Goal: Check status: Check status

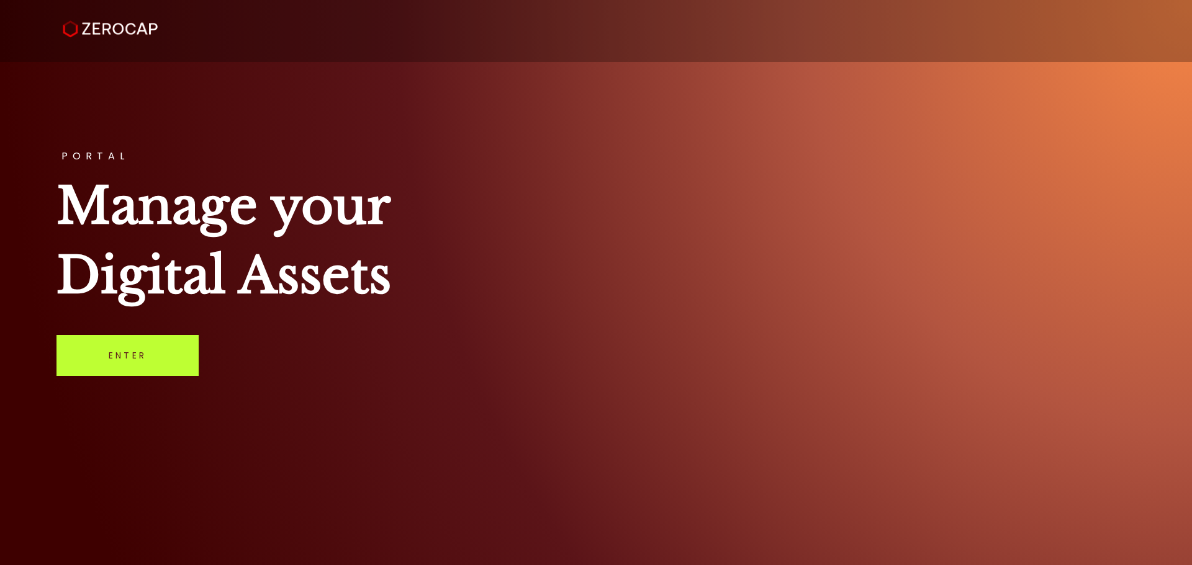
click at [190, 374] on link "Enter" at bounding box center [127, 355] width 142 height 41
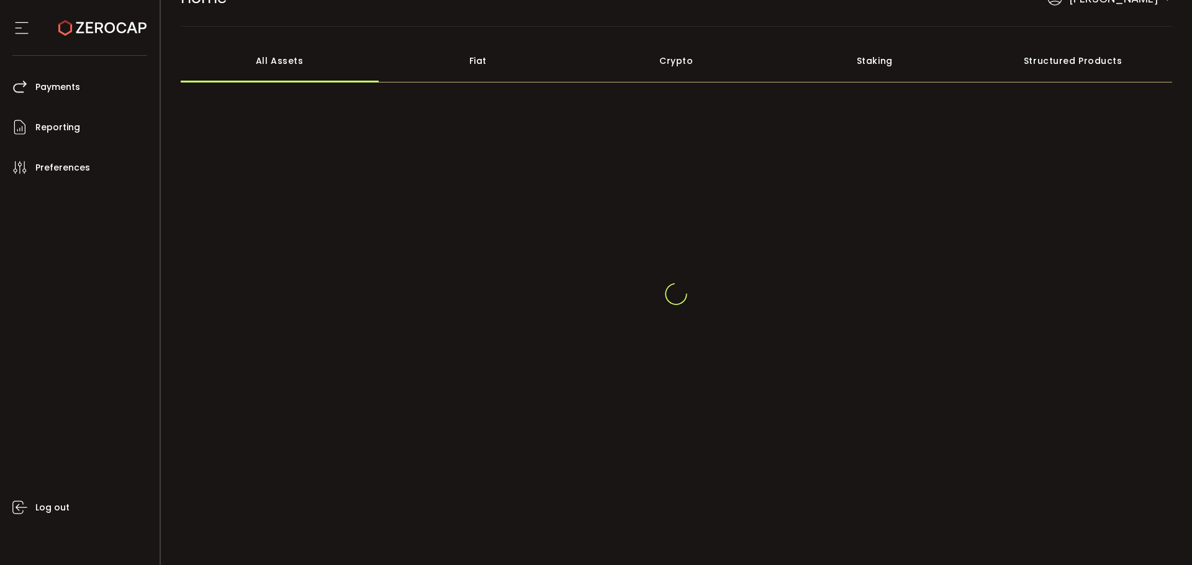
scroll to position [46, 0]
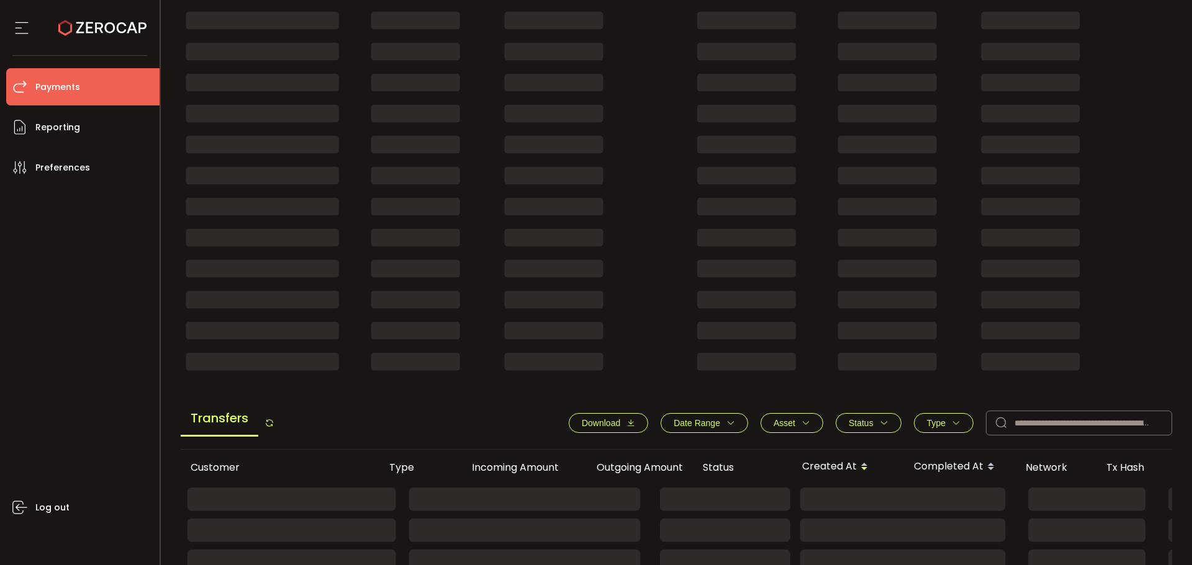
scroll to position [248, 0]
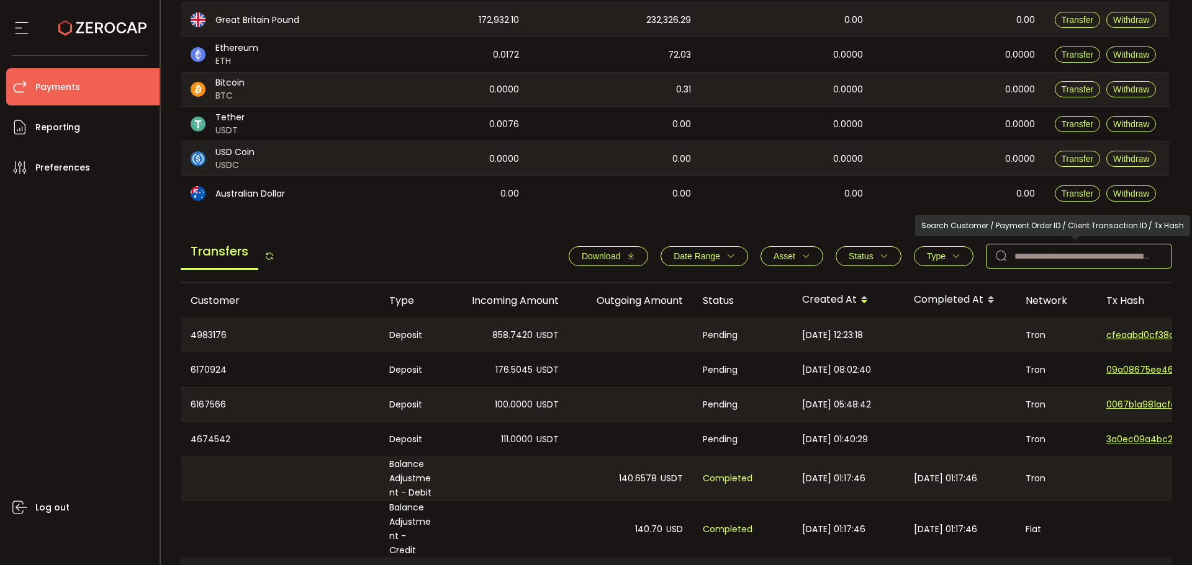
click at [1049, 245] on input "text" at bounding box center [1079, 256] width 186 height 25
paste input "*******"
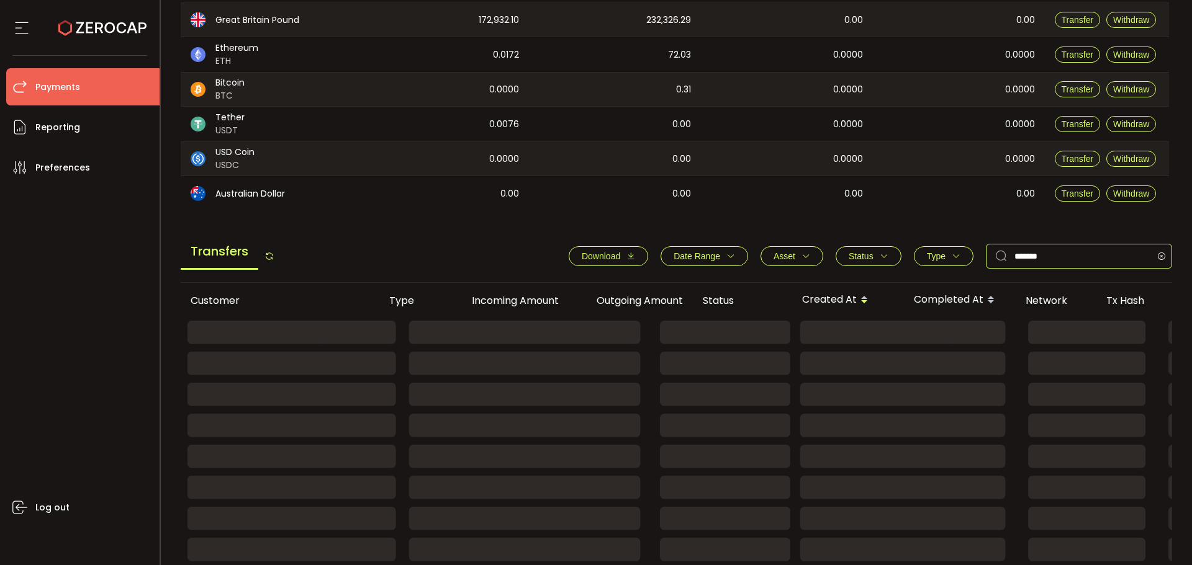
type input "*******"
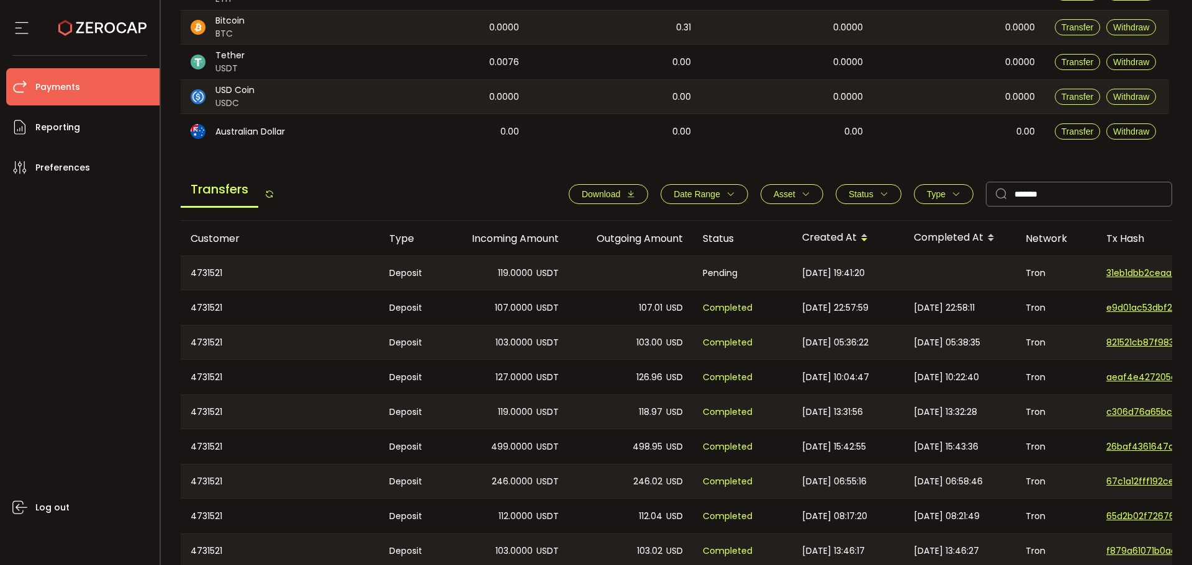
scroll to position [0, 318]
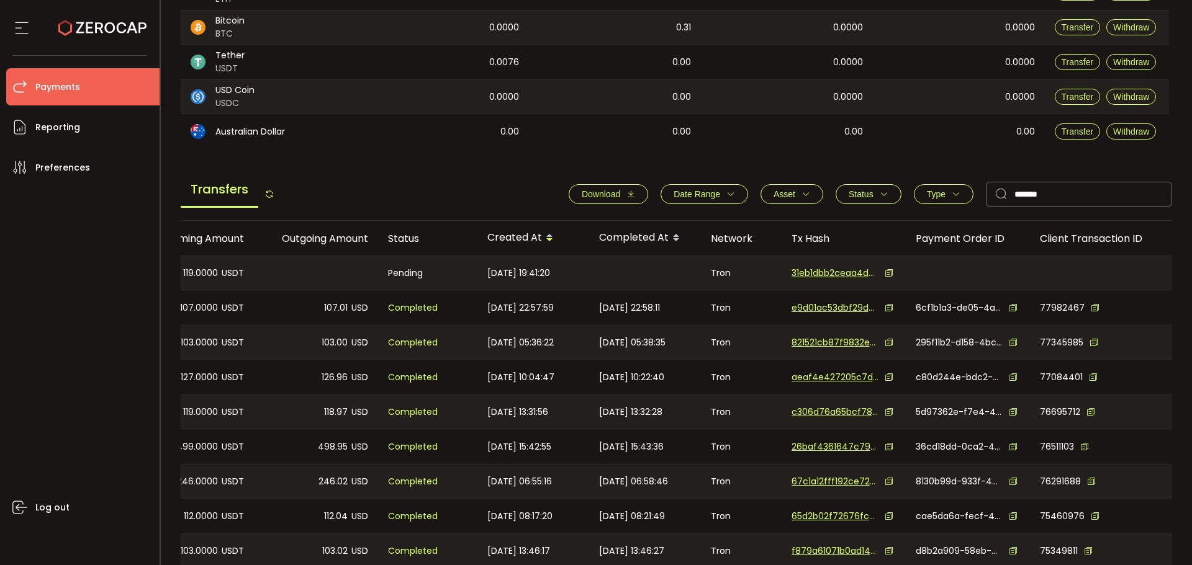
drag, startPoint x: 484, startPoint y: 275, endPoint x: 1176, endPoint y: 284, distance: 692.2
click at [1176, 284] on main "Home Customers Action Queue Balance Assets Trading Balance Trading Balance (USD…" at bounding box center [677, 201] width 1032 height 911
click at [927, 287] on div at bounding box center [968, 273] width 124 height 34
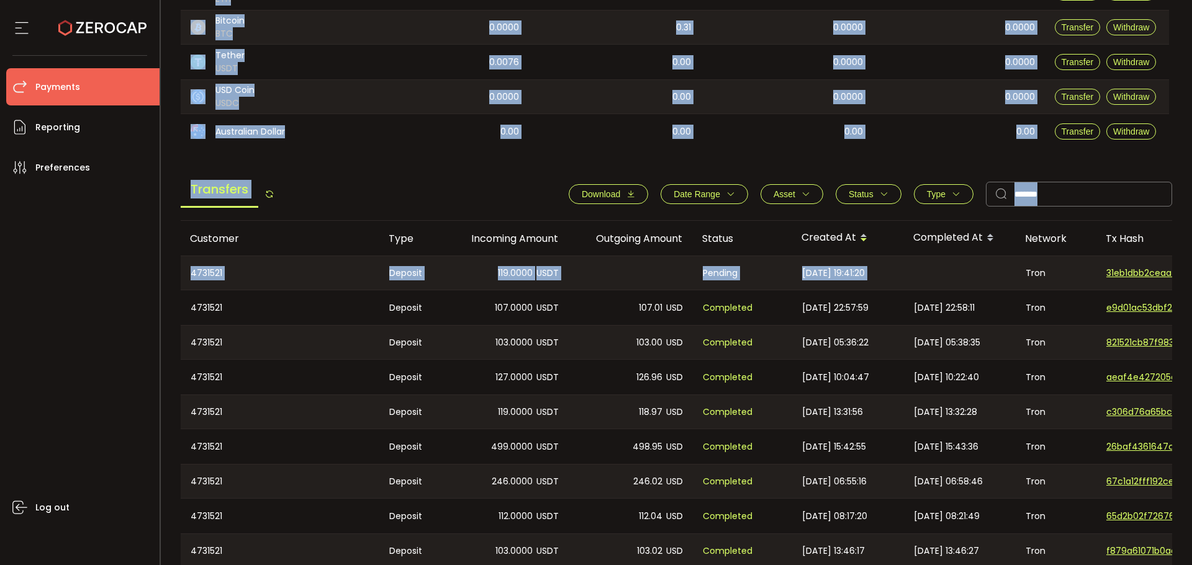
scroll to position [0, 0]
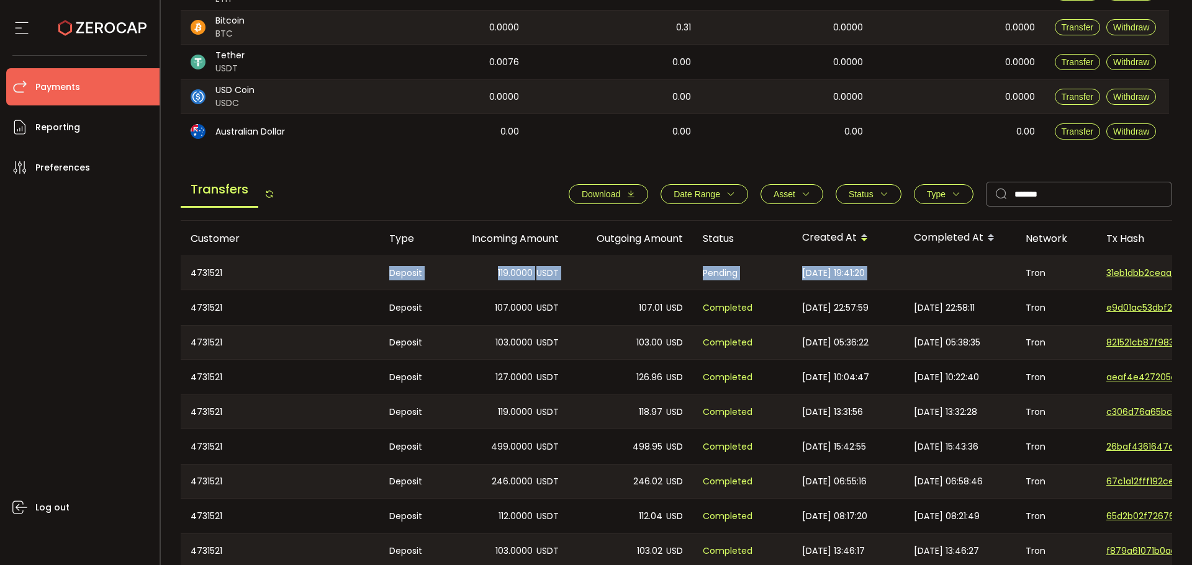
drag, startPoint x: 395, startPoint y: 273, endPoint x: 294, endPoint y: 266, distance: 101.4
click at [294, 266] on tr "4731521 Deposit 119.0000 USDT Pending 2025-09-28 19:41:20 Tron 31eb1dbb2ceaa4d5…" at bounding box center [834, 273] width 1307 height 35
click at [367, 264] on div "4731521" at bounding box center [280, 273] width 199 height 34
drag, startPoint x: 458, startPoint y: 269, endPoint x: 556, endPoint y: 258, distance: 98.7
click at [556, 258] on div "119.0000 USDT" at bounding box center [506, 273] width 124 height 34
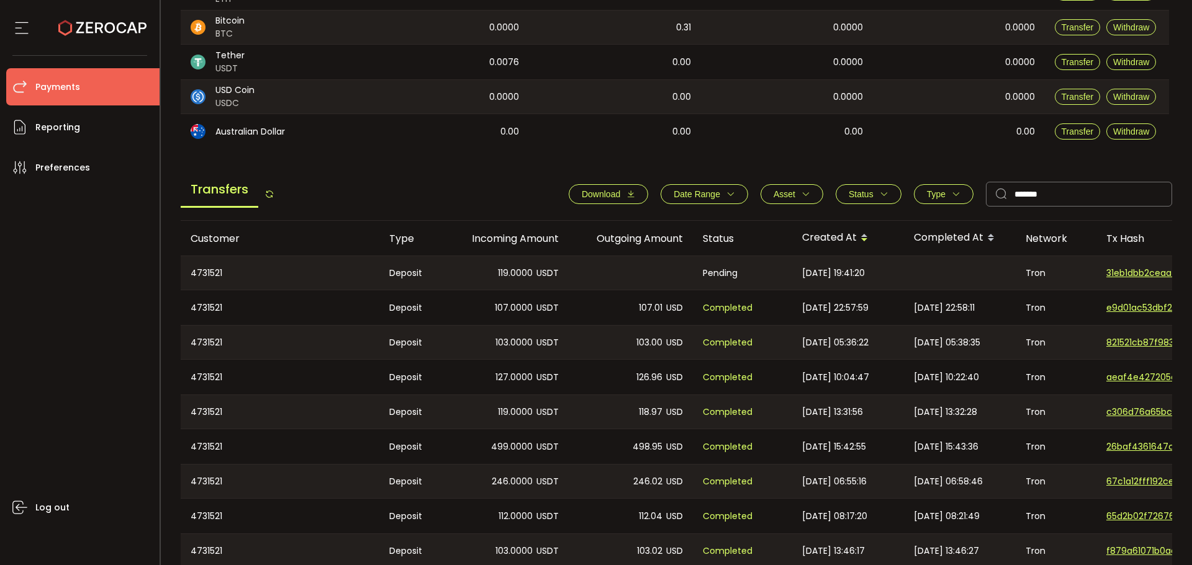
click at [561, 260] on div "119.0000 USDT" at bounding box center [506, 273] width 124 height 34
click at [563, 258] on div "119.0000 USDT" at bounding box center [506, 273] width 124 height 34
drag, startPoint x: 696, startPoint y: 270, endPoint x: 740, endPoint y: 270, distance: 43.5
click at [739, 270] on div "Pending" at bounding box center [742, 273] width 99 height 34
click at [740, 270] on div "Pending" at bounding box center [742, 273] width 99 height 34
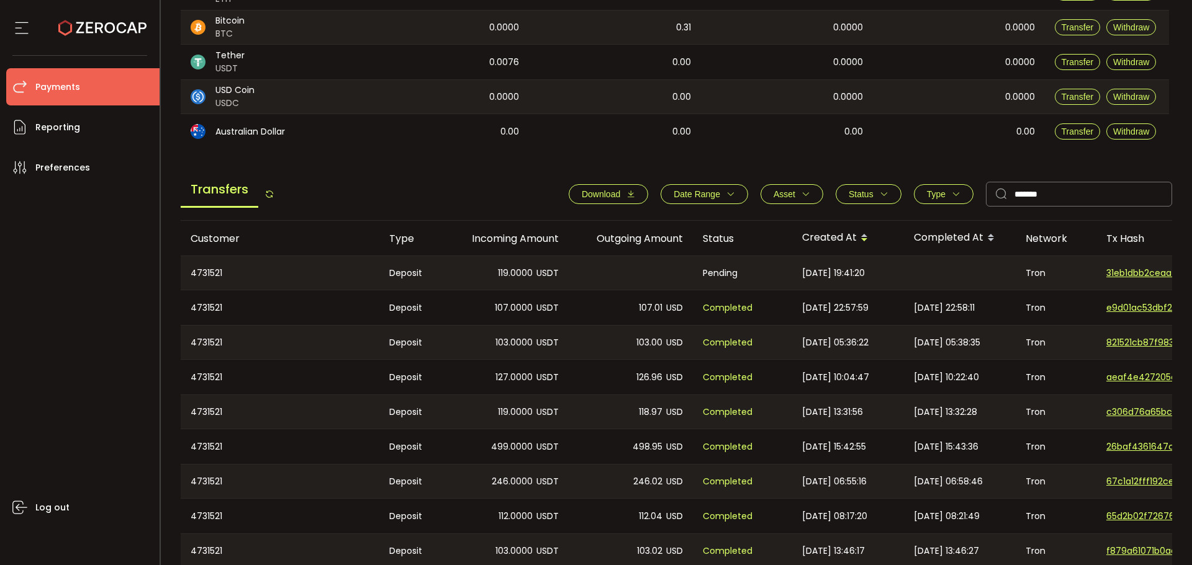
drag, startPoint x: 886, startPoint y: 275, endPoint x: 801, endPoint y: 268, distance: 85.4
click at [801, 268] on div "2025-09-28 19:41:20" at bounding box center [848, 273] width 112 height 34
click at [832, 277] on span "2025-09-28 19:41:20" at bounding box center [833, 273] width 63 height 14
drag, startPoint x: 746, startPoint y: 274, endPoint x: 707, endPoint y: 273, distance: 39.1
click at [707, 273] on div "Pending" at bounding box center [742, 273] width 99 height 34
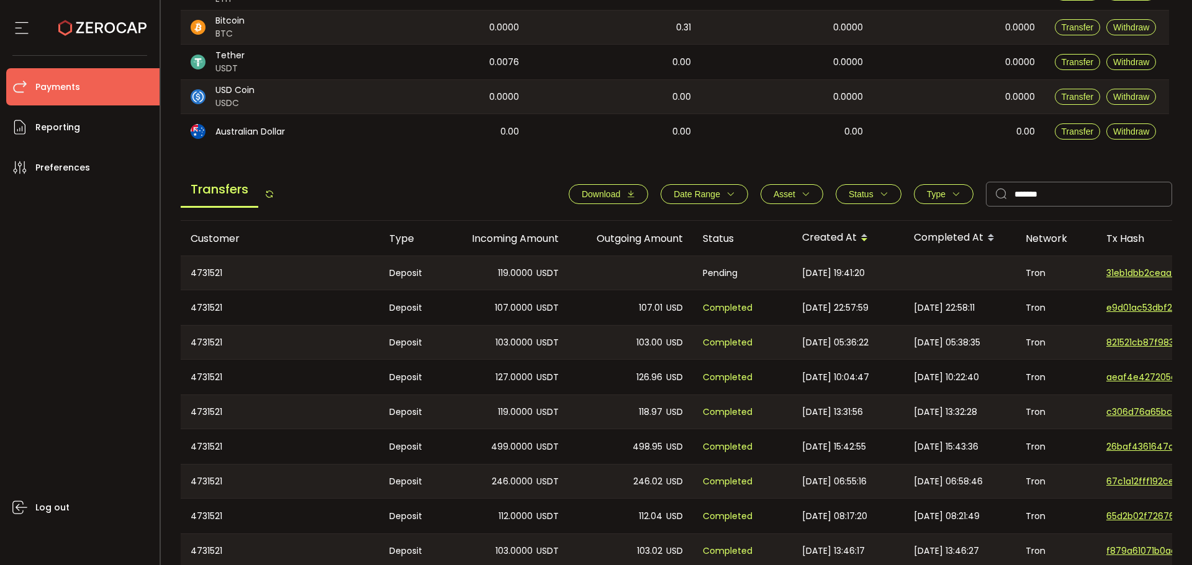
click at [710, 274] on span "Pending" at bounding box center [720, 273] width 35 height 14
drag, startPoint x: 743, startPoint y: 281, endPoint x: 692, endPoint y: 270, distance: 52.0
click at [693, 270] on div "Pending" at bounding box center [742, 273] width 99 height 34
click at [705, 282] on div "Pending" at bounding box center [742, 273] width 99 height 34
drag, startPoint x: 878, startPoint y: 274, endPoint x: 840, endPoint y: 270, distance: 38.7
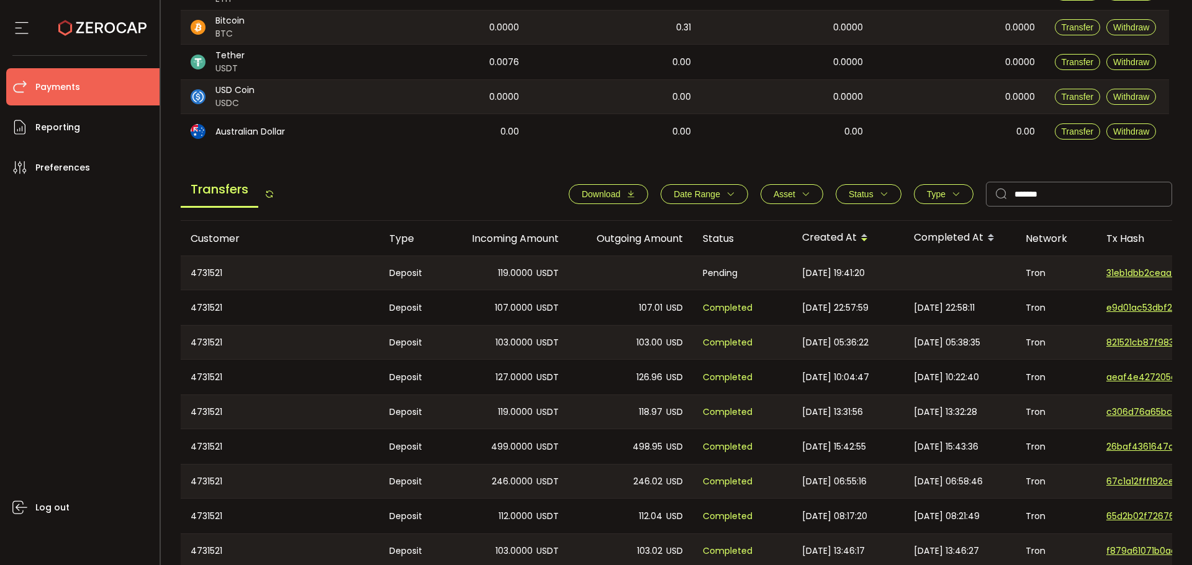
click at [844, 270] on span "2025-09-28 19:41:20" at bounding box center [833, 273] width 63 height 14
click at [832, 271] on span "2025-09-28 19:41:20" at bounding box center [833, 273] width 63 height 14
drag, startPoint x: 1024, startPoint y: 270, endPoint x: 994, endPoint y: 270, distance: 29.2
click at [994, 270] on tr "4731521 Deposit 119.0000 USDT Pending 2025-09-28 19:41:20 Tron 31eb1dbb2ceaa4d5…" at bounding box center [834, 273] width 1307 height 35
click at [1046, 271] on div "Tron" at bounding box center [1056, 273] width 81 height 34
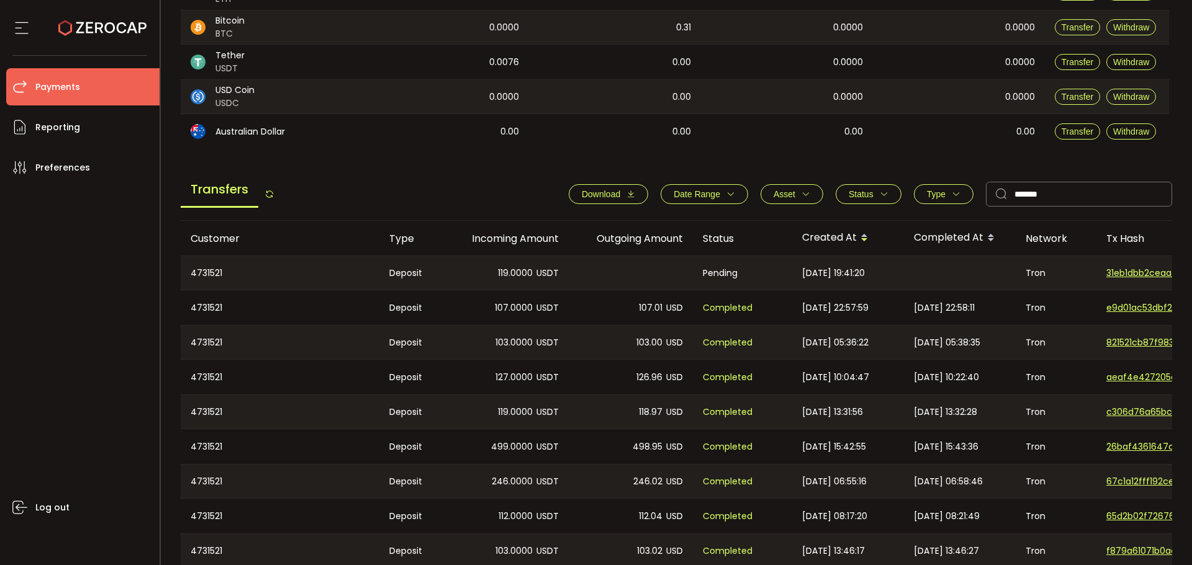
drag, startPoint x: 568, startPoint y: 269, endPoint x: 509, endPoint y: 263, distance: 59.2
click at [508, 263] on tr "4731521 Deposit 119.0000 USDT Pending 2025-09-28 19:41:20 Tron 31eb1dbb2ceaa4d5…" at bounding box center [834, 273] width 1307 height 35
drag, startPoint x: 817, startPoint y: 277, endPoint x: 880, endPoint y: 276, distance: 63.3
click at [865, 276] on span "2025-09-28 19:41:20" at bounding box center [833, 273] width 63 height 14
click at [888, 276] on div "2025-09-28 19:41:20" at bounding box center [848, 273] width 112 height 34
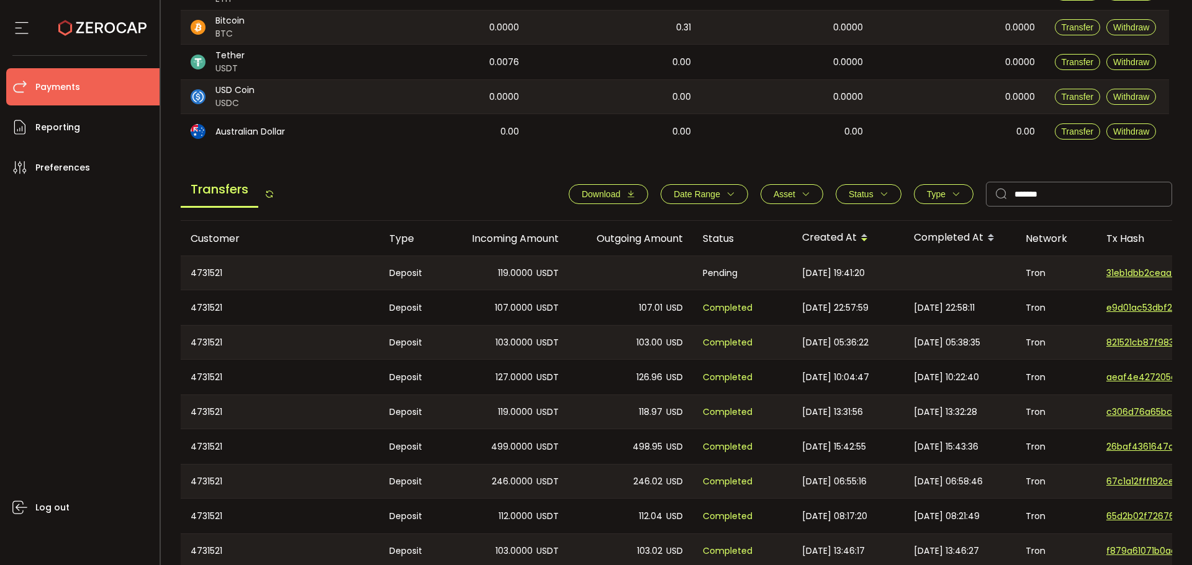
drag, startPoint x: 870, startPoint y: 272, endPoint x: 826, endPoint y: 268, distance: 43.6
click at [827, 268] on span "2025-09-28 19:41:20" at bounding box center [833, 273] width 63 height 14
click at [826, 268] on span "2025-09-28 19:41:20" at bounding box center [833, 273] width 63 height 14
drag, startPoint x: 321, startPoint y: 279, endPoint x: 489, endPoint y: 294, distance: 168.3
click at [468, 293] on tbody "4731521 Deposit 119.0000 USDT Pending 2025-09-28 19:41:20 Tron 31eb1dbb2ceaa4d5…" at bounding box center [834, 430] width 1307 height 348
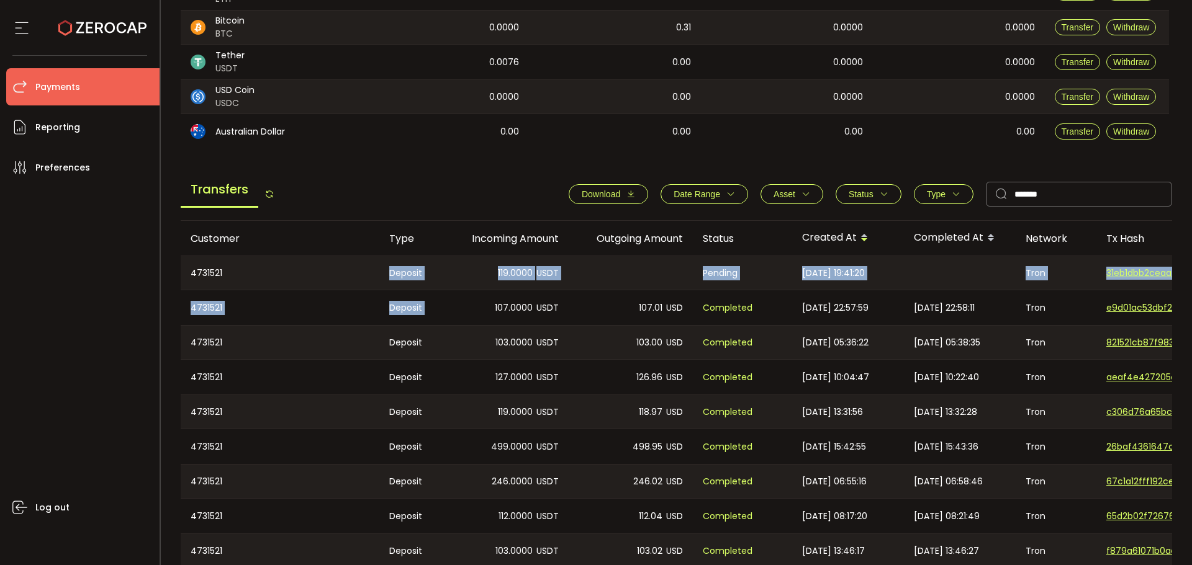
drag, startPoint x: 523, startPoint y: 287, endPoint x: 549, endPoint y: 278, distance: 27.5
click at [523, 287] on div "119.0000 USDT" at bounding box center [506, 273] width 124 height 34
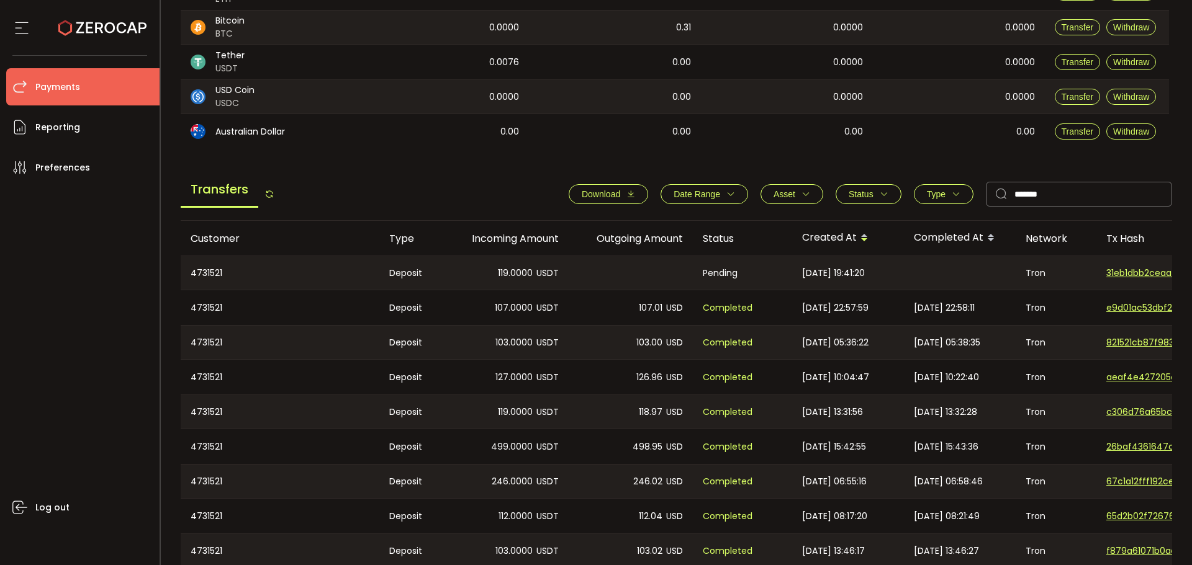
drag, startPoint x: 567, startPoint y: 274, endPoint x: 461, endPoint y: 272, distance: 105.5
click at [461, 272] on div "119.0000 USDT" at bounding box center [506, 273] width 124 height 34
click at [508, 278] on span "119.0000" at bounding box center [515, 273] width 35 height 14
drag, startPoint x: 893, startPoint y: 273, endPoint x: 769, endPoint y: 263, distance: 123.9
click at [769, 263] on tr "4731521 Deposit 119.0000 USDT Pending 2025-09-28 19:41:20 Tron 31eb1dbb2ceaa4d5…" at bounding box center [834, 273] width 1307 height 35
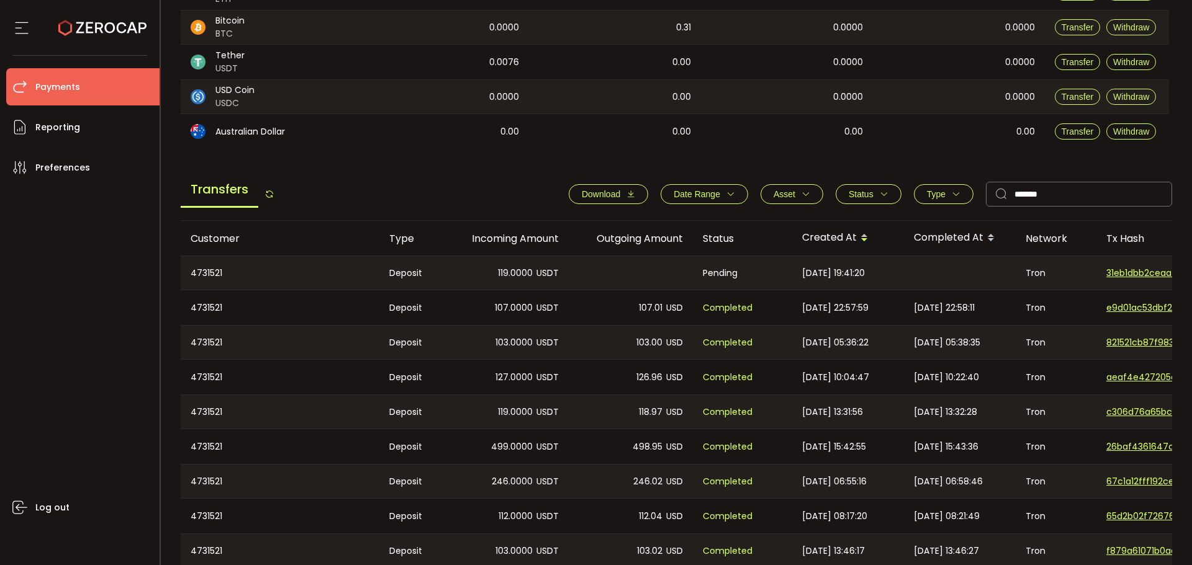
click at [778, 266] on div "Pending" at bounding box center [742, 273] width 99 height 34
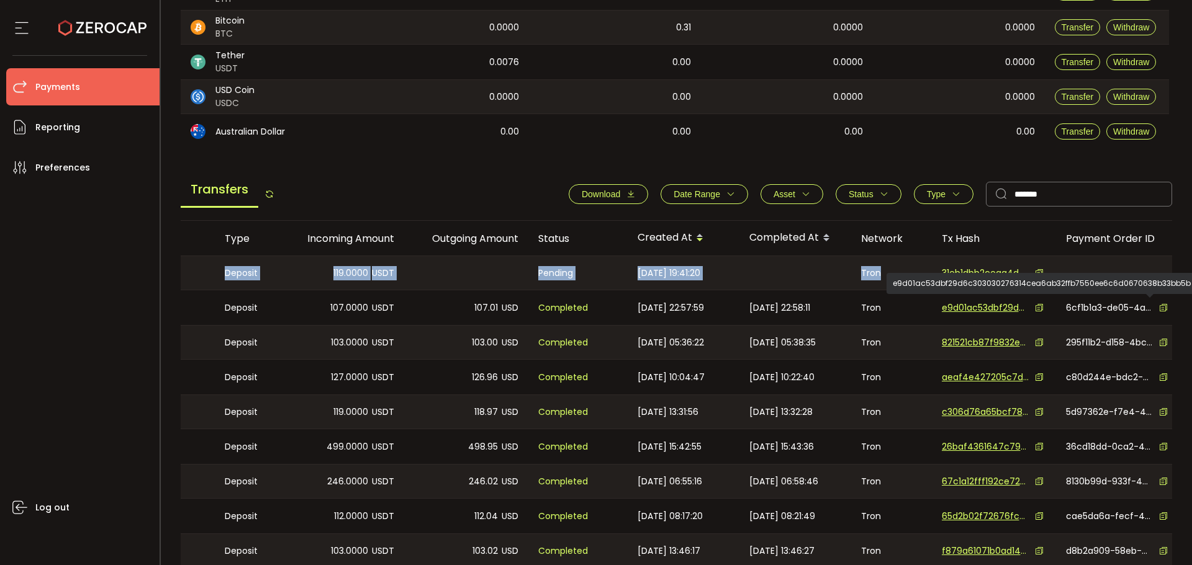
drag, startPoint x: 1074, startPoint y: 272, endPoint x: 1191, endPoint y: 253, distance: 118.3
click at [1191, 253] on section "PDF is being processed and will download to your computer PAYMENTS Buy Power $0…" at bounding box center [677, 282] width 1032 height 565
click at [768, 277] on div at bounding box center [795, 273] width 112 height 34
